Goal: Check status: Check status

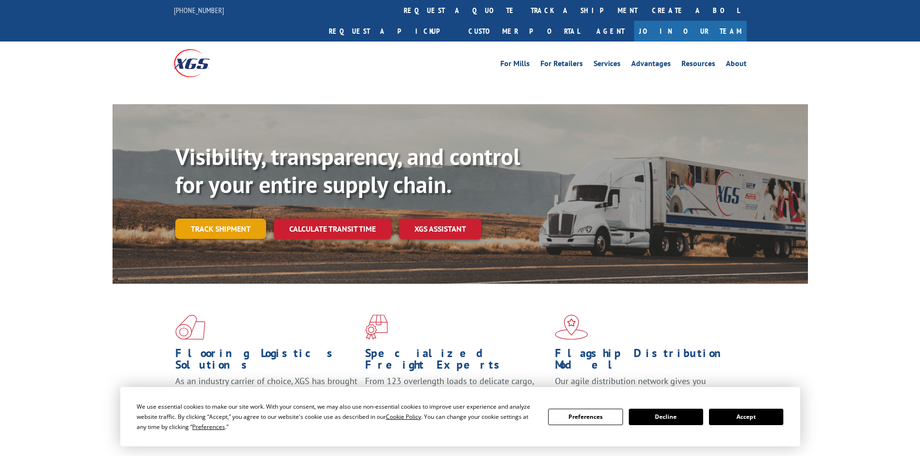
click at [229, 219] on link "Track shipment" at bounding box center [220, 229] width 91 height 20
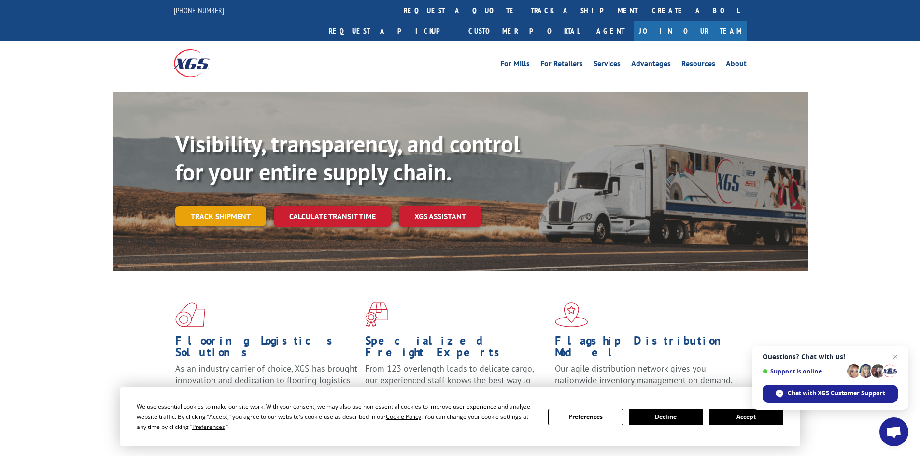
click at [226, 206] on link "Track shipment" at bounding box center [220, 216] width 91 height 20
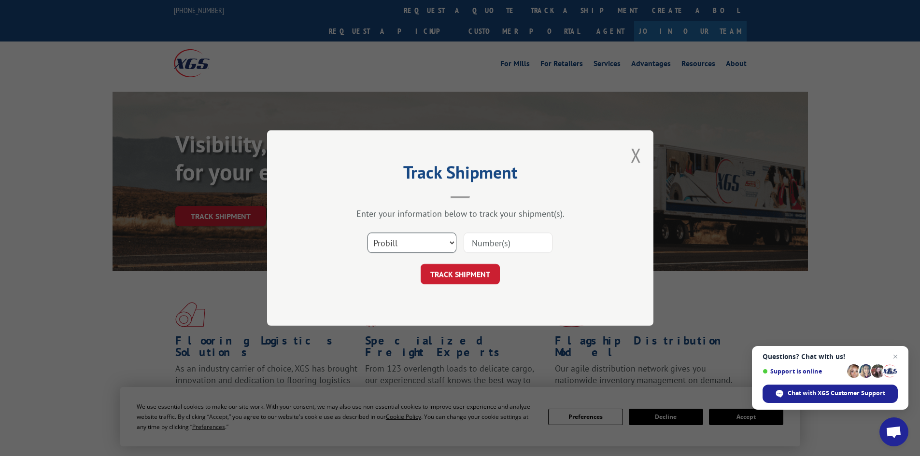
click at [428, 249] on select "Select category... Probill BOL PO" at bounding box center [411, 243] width 89 height 20
select select "bol"
click at [367, 233] on select "Select category... Probill BOL PO" at bounding box center [411, 243] width 89 height 20
paste input "8978573"
type input "8978573"
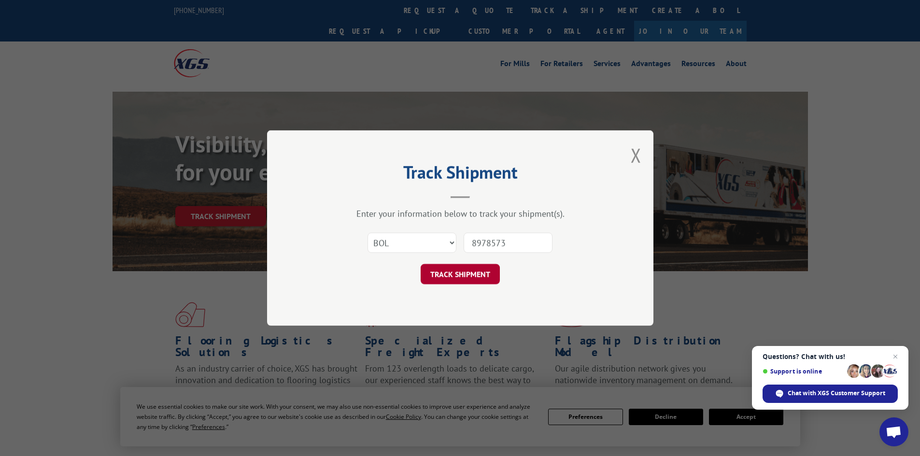
click at [447, 277] on button "TRACK SHIPMENT" at bounding box center [460, 274] width 79 height 20
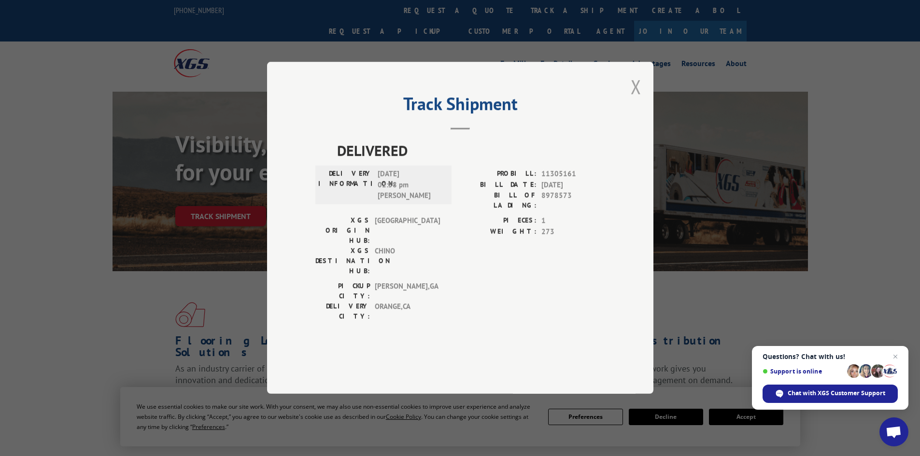
click at [636, 99] on button "Close modal" at bounding box center [636, 87] width 11 height 26
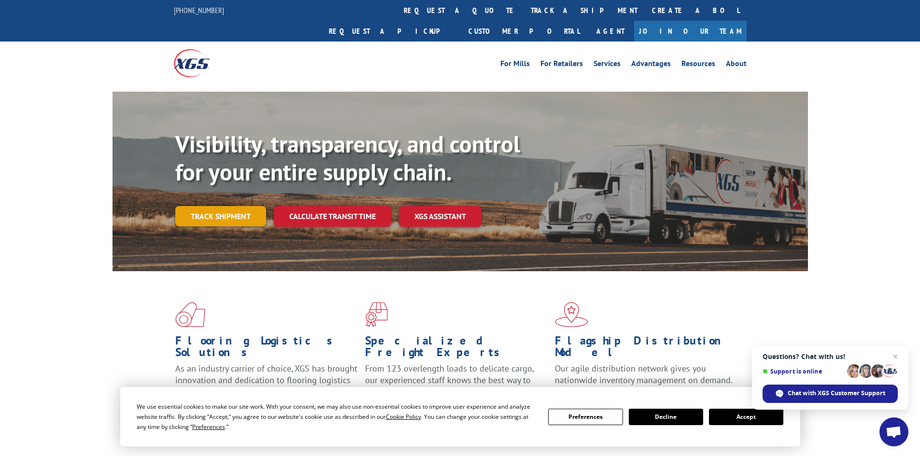
click at [211, 206] on link "Track shipment" at bounding box center [220, 216] width 91 height 20
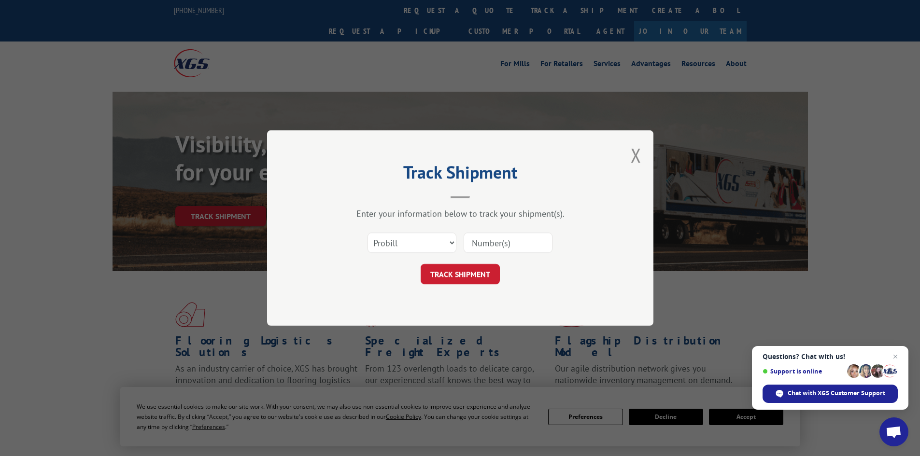
paste input "MVE2266954"
type input "MVE2266954"
click at [461, 271] on button "TRACK SHIPMENT" at bounding box center [460, 274] width 79 height 20
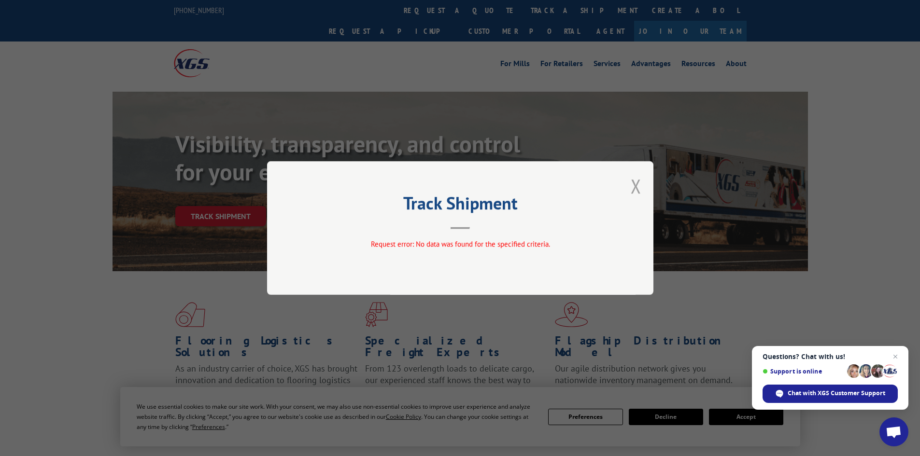
click at [632, 187] on button "Close modal" at bounding box center [636, 186] width 11 height 26
